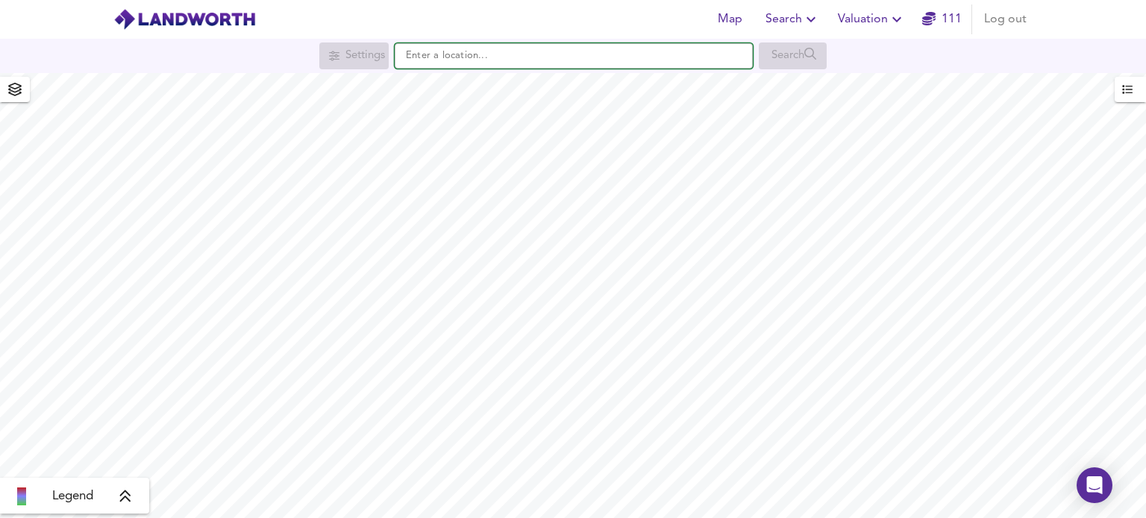
click at [474, 60] on input "text" at bounding box center [574, 55] width 358 height 25
click at [480, 62] on input "text" at bounding box center [574, 55] width 358 height 25
click at [478, 56] on input "text" at bounding box center [574, 55] width 358 height 25
click at [477, 56] on input "text" at bounding box center [574, 55] width 358 height 25
paste input "[URL][DOMAIN_NAME]"
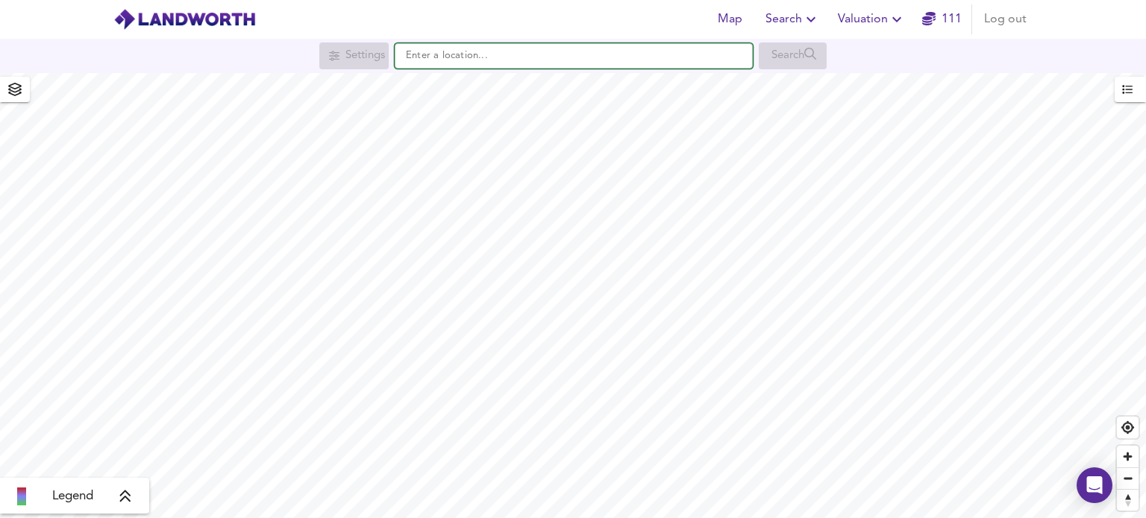
type input "[URL][DOMAIN_NAME]"
click at [521, 57] on input "[URL][DOMAIN_NAME]" at bounding box center [574, 55] width 358 height 25
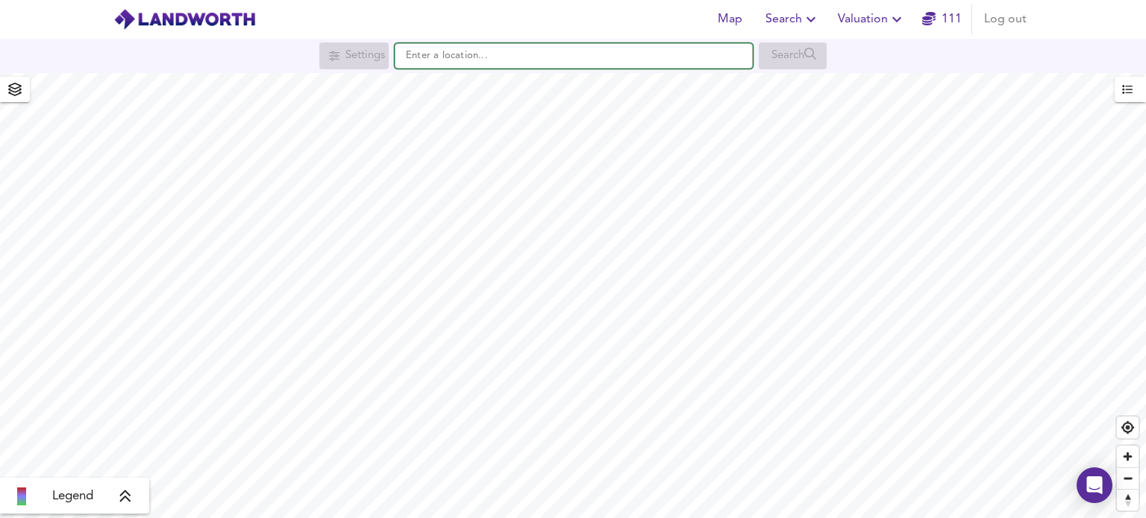
scroll to position [0, 0]
click at [468, 59] on input "text" at bounding box center [574, 55] width 358 height 25
paste input "[STREET_ADDRESS]"
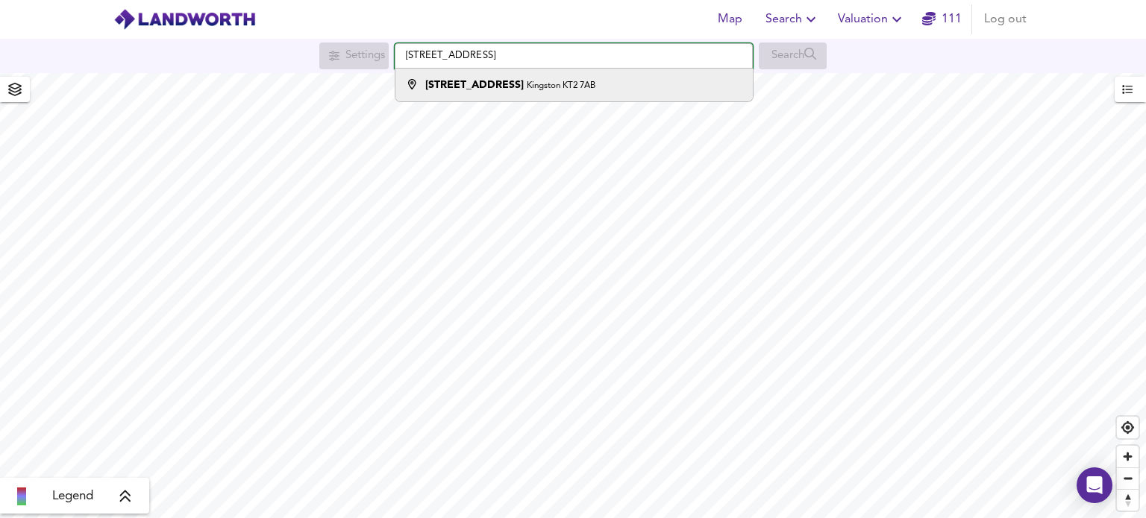
type input "[STREET_ADDRESS]"
click at [527, 86] on small "Kingston KT2 7AB" at bounding box center [561, 85] width 69 height 9
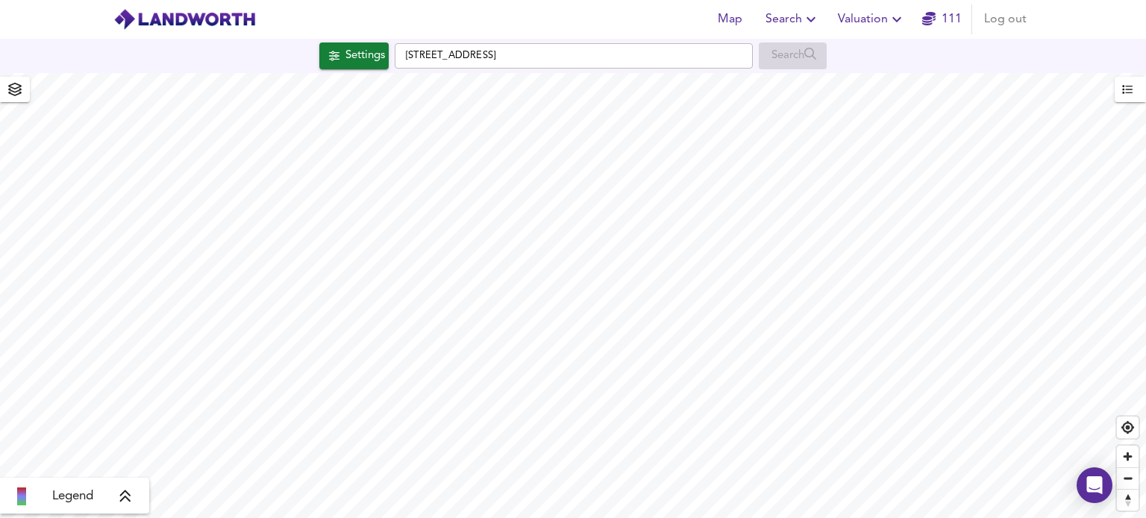
checkbox input "false"
checkbox input "true"
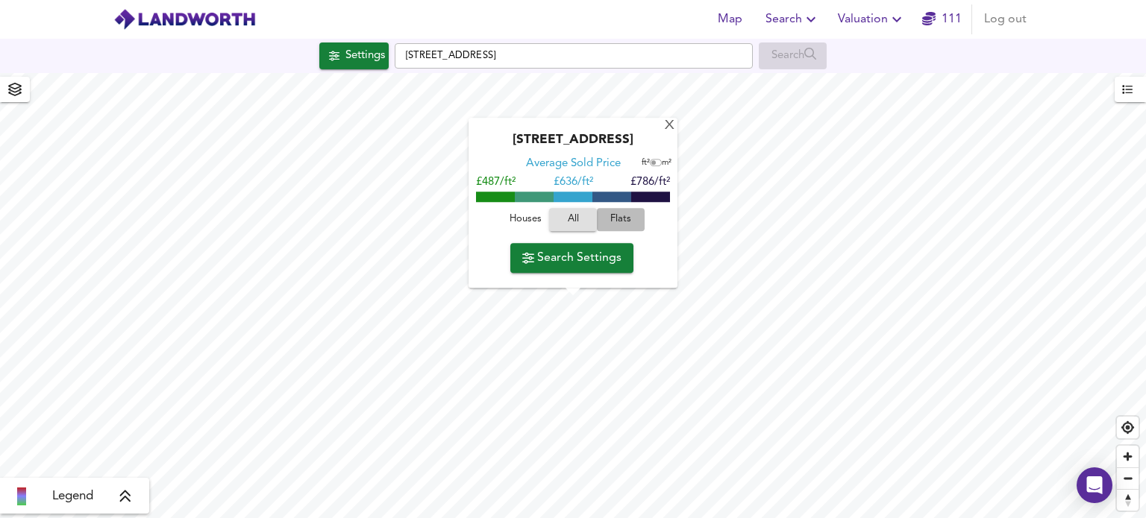
click at [622, 221] on span "Flats" at bounding box center [620, 220] width 40 height 17
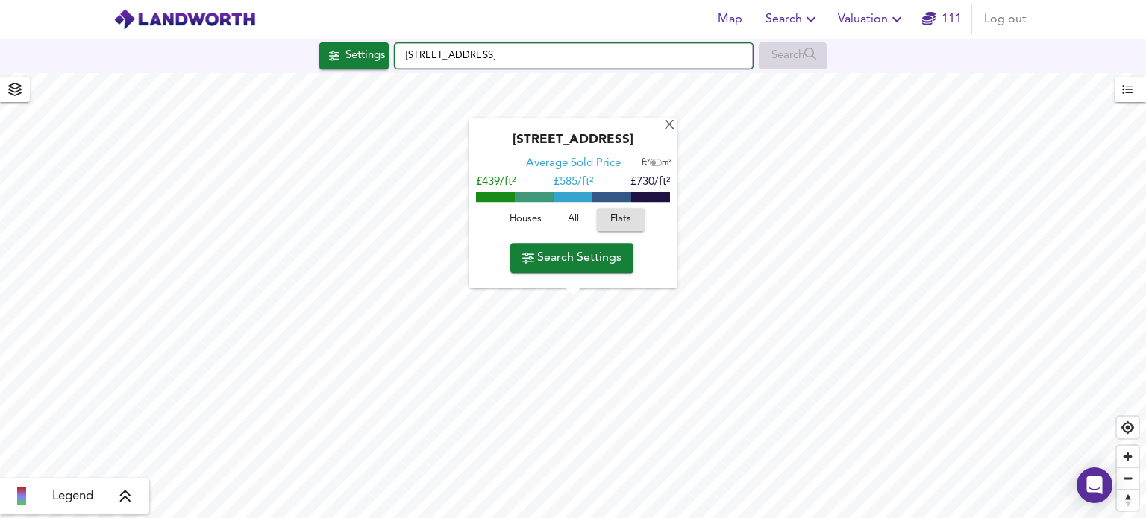
click at [526, 62] on input "[STREET_ADDRESS]" at bounding box center [574, 55] width 358 height 25
